Goal: Subscribe to service/newsletter

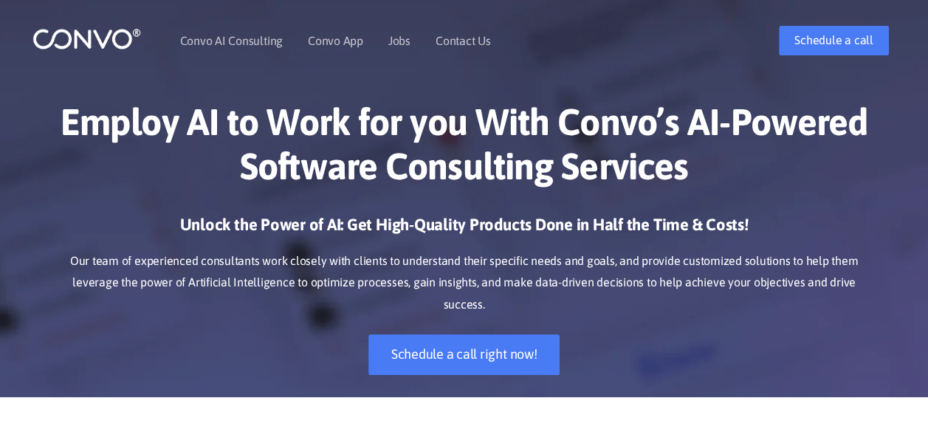
click at [844, 184] on h1 "Employ AI to Work for you With Convo’s AI-Powered Software Consulting Services" at bounding box center [464, 150] width 819 height 100
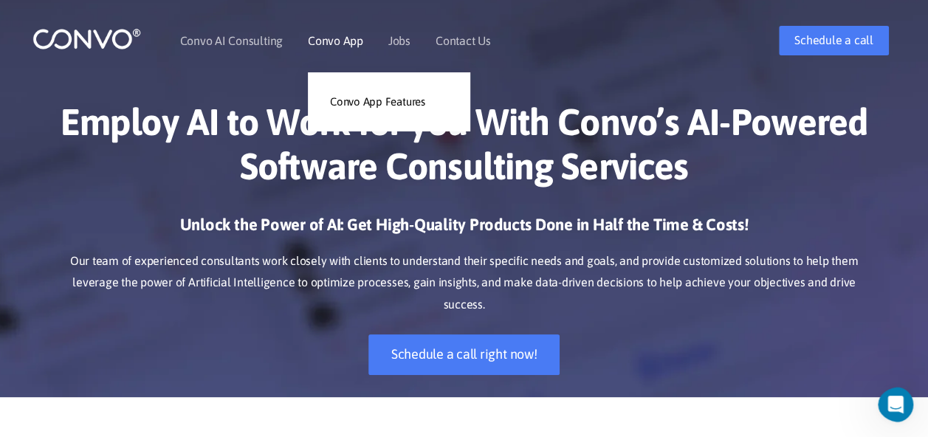
click at [340, 42] on link "Convo App" at bounding box center [335, 41] width 55 height 12
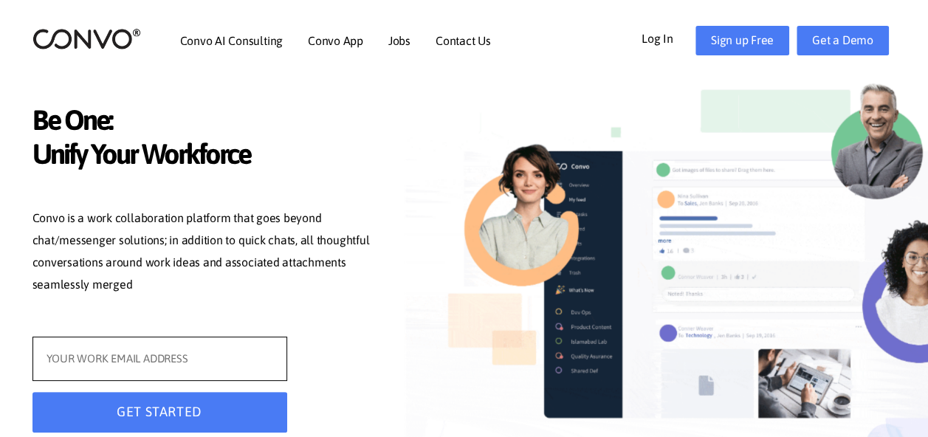
click at [159, 370] on input "text" at bounding box center [159, 358] width 255 height 44
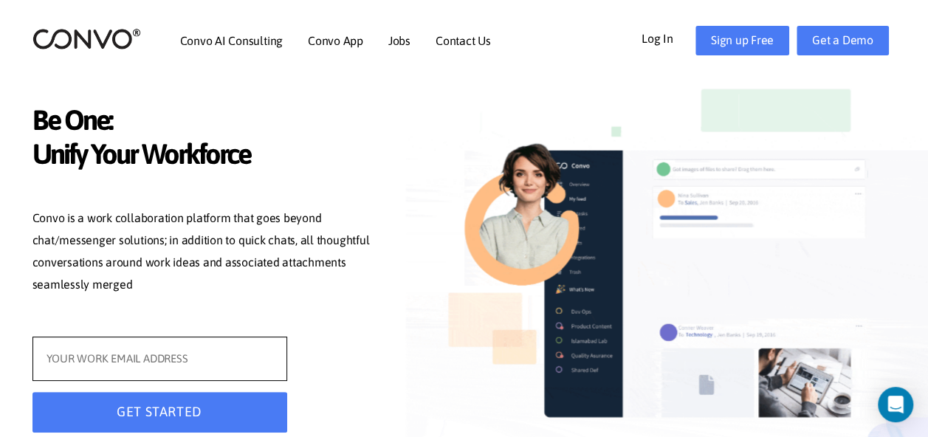
type input "a"
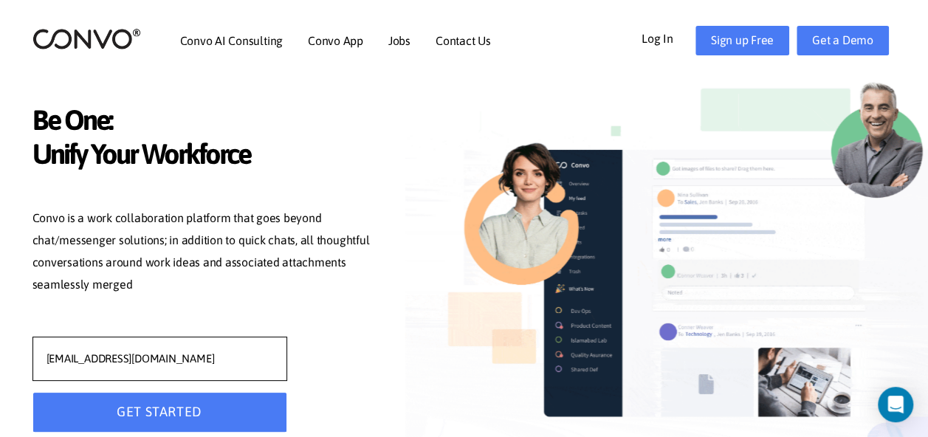
type input "mt532_arsah@soar.edu.pk"
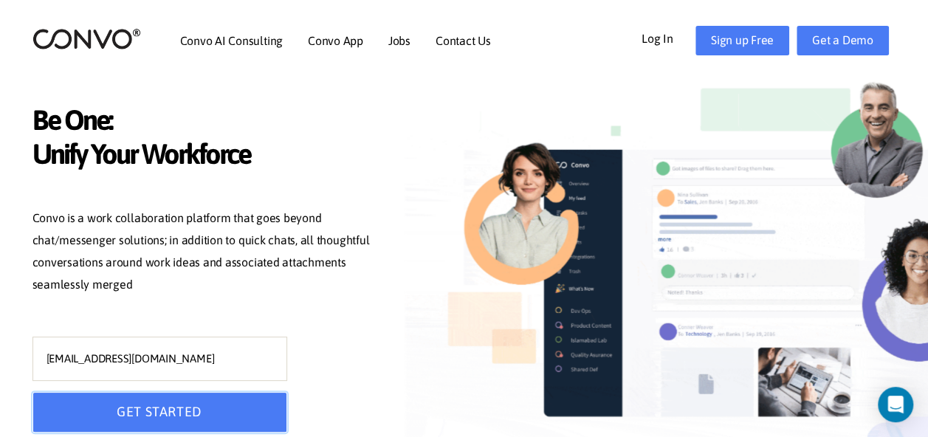
click at [199, 406] on button "GET STARTED" at bounding box center [159, 412] width 255 height 41
